Goal: Task Accomplishment & Management: Use online tool/utility

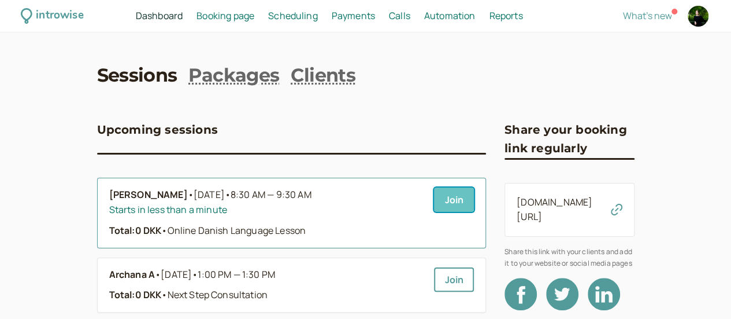
click at [434, 212] on link "Join" at bounding box center [454, 199] width 40 height 24
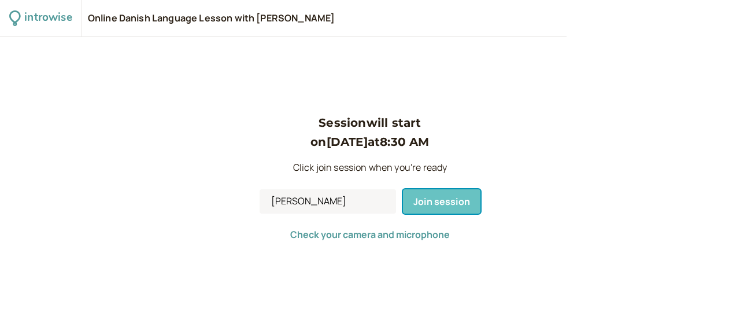
click at [418, 202] on span "Join session" at bounding box center [441, 201] width 57 height 13
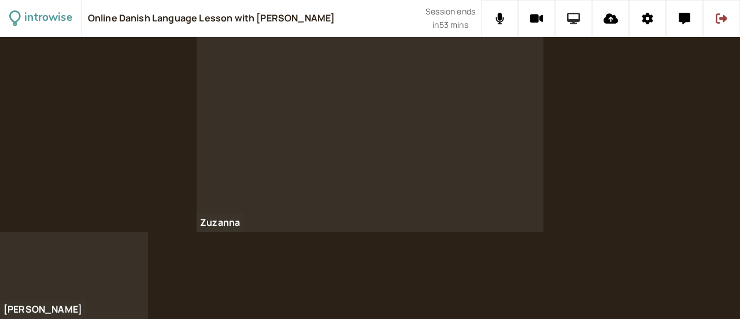
click at [572, 15] on icon at bounding box center [573, 19] width 13 height 12
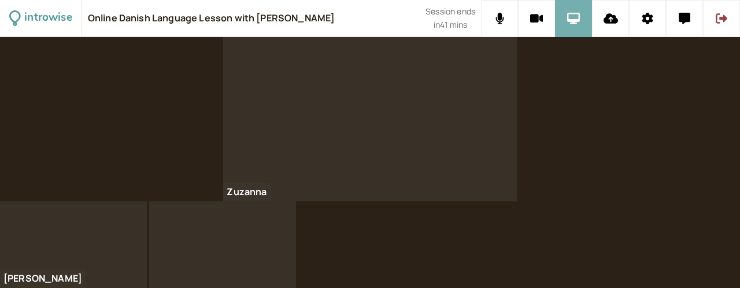
click at [578, 19] on icon at bounding box center [573, 19] width 13 height 12
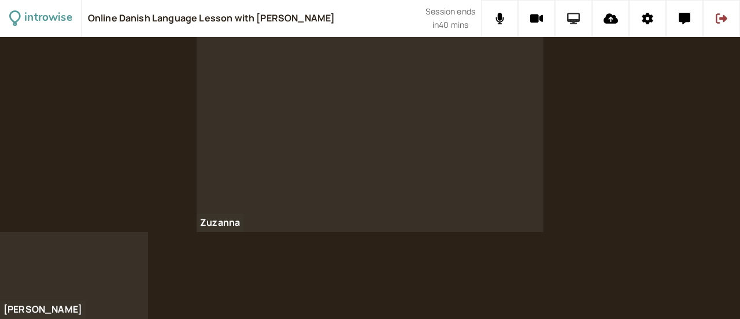
click at [577, 13] on icon at bounding box center [573, 19] width 13 height 12
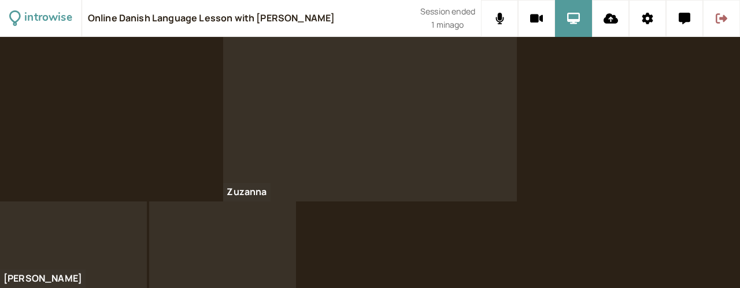
click at [728, 19] on button at bounding box center [721, 18] width 37 height 37
